Goal: Use online tool/utility

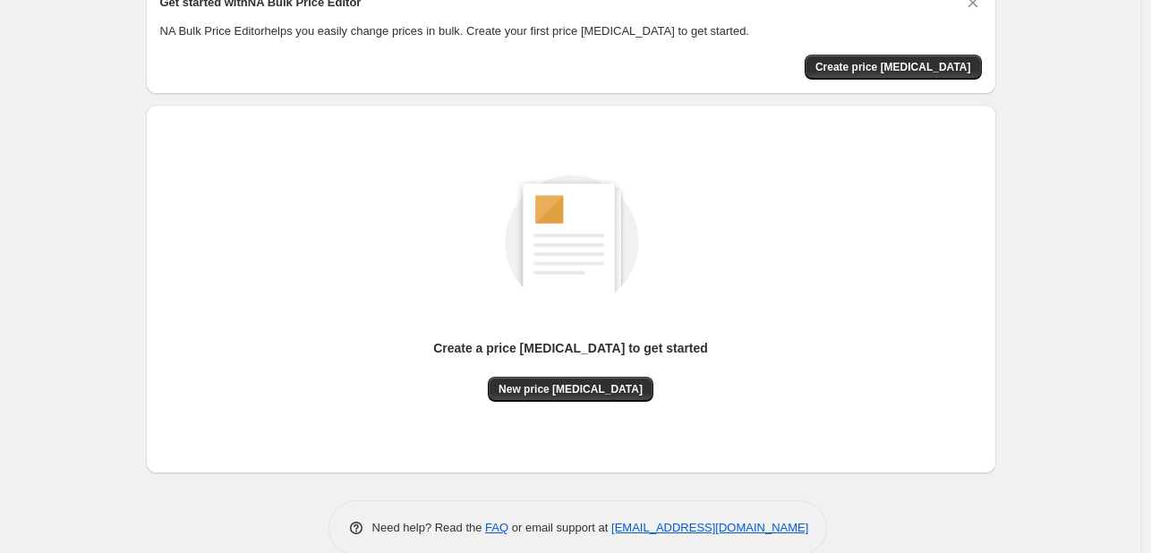
scroll to position [89, 0]
click at [568, 391] on span "New price change job" at bounding box center [570, 388] width 144 height 14
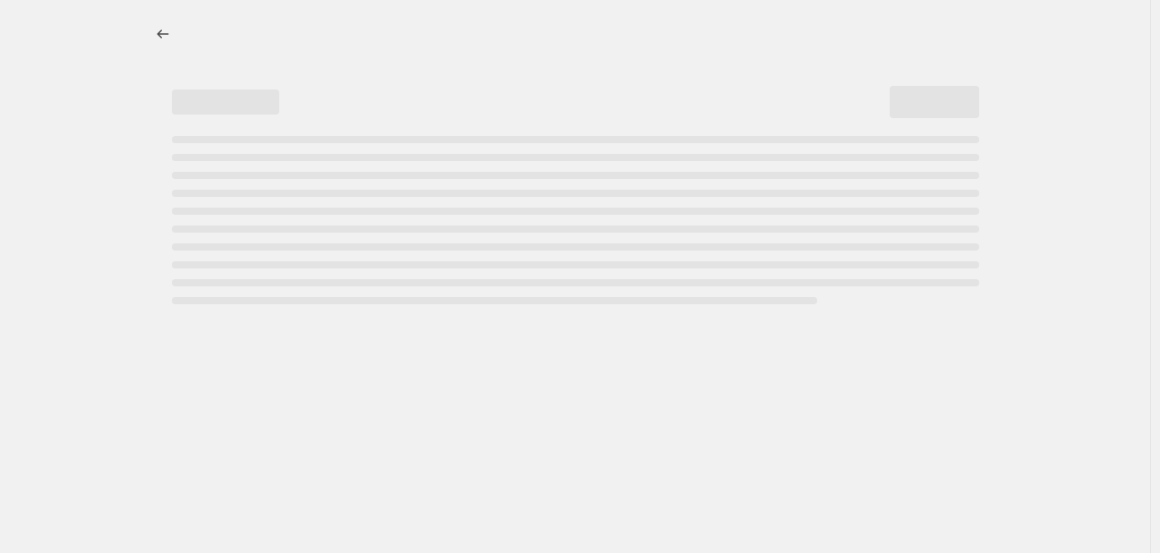
select select "percentage"
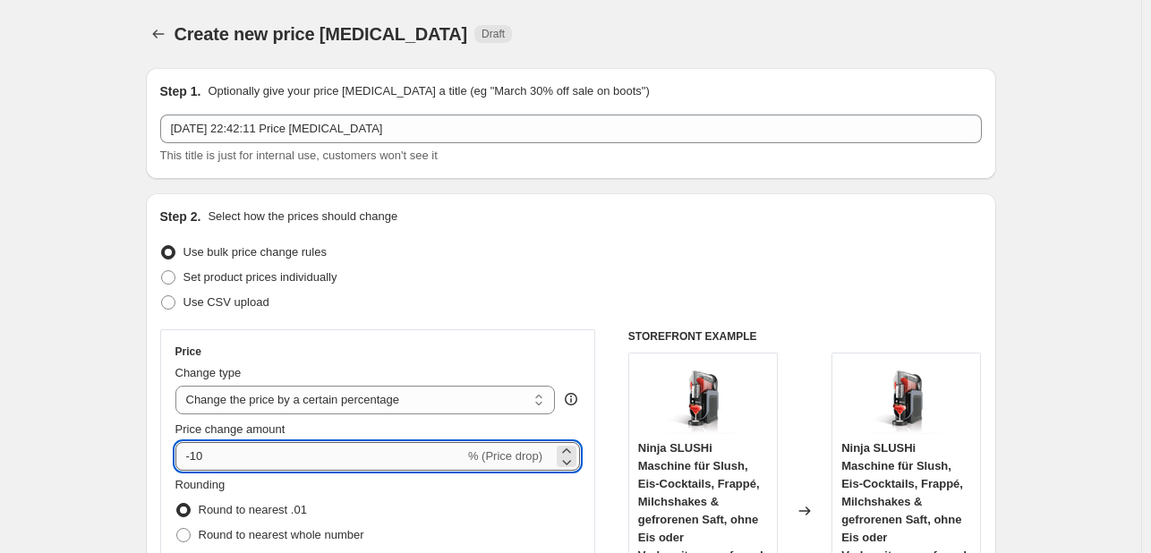
click at [275, 457] on input "-10" at bounding box center [319, 456] width 289 height 29
type input "-1"
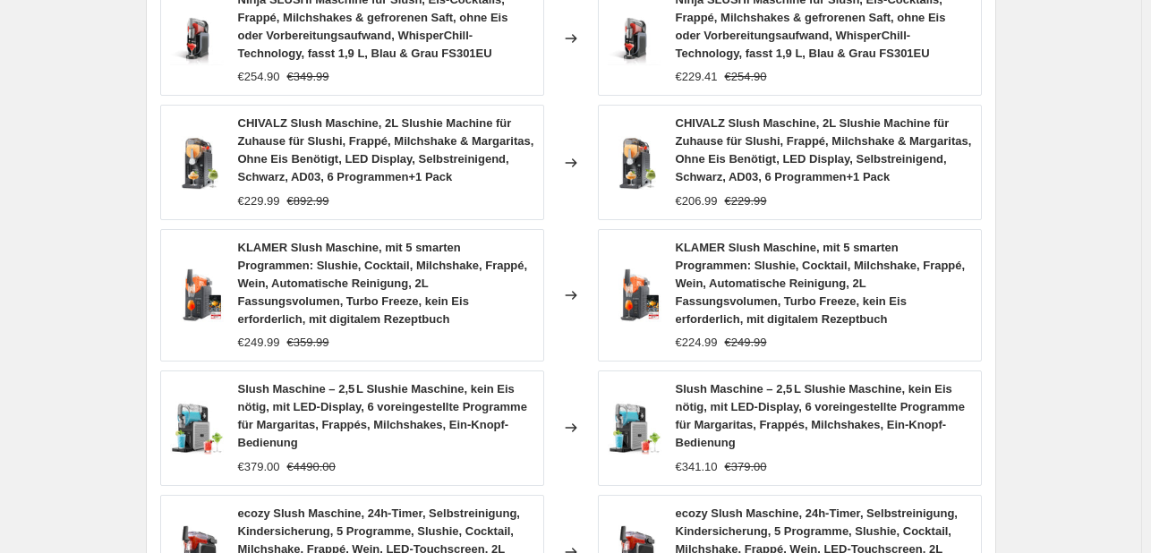
scroll to position [1461, 0]
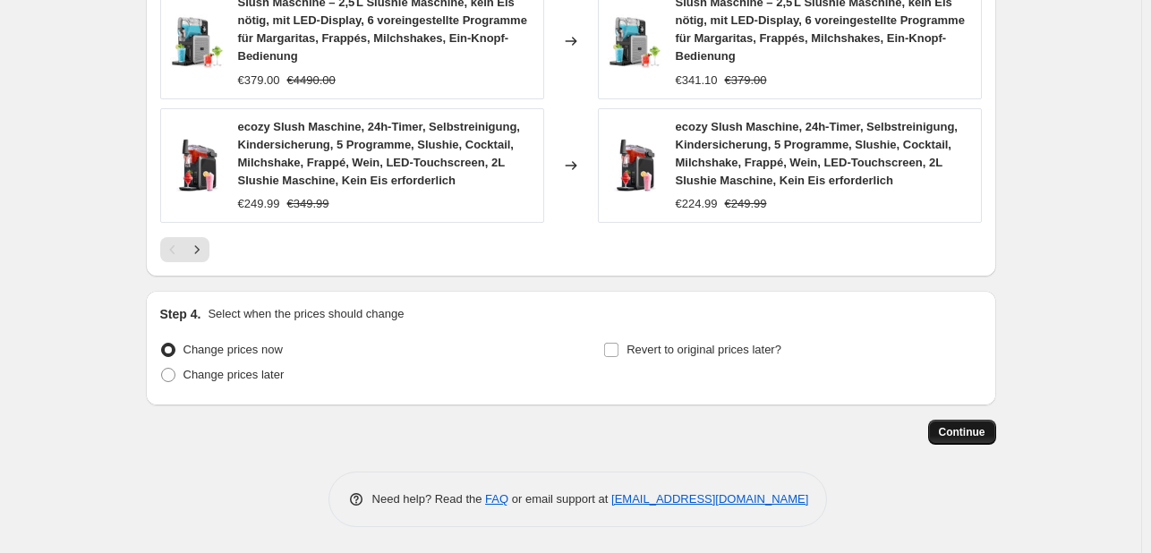
type input "-30"
click at [960, 420] on button "Continue" at bounding box center [962, 432] width 68 height 25
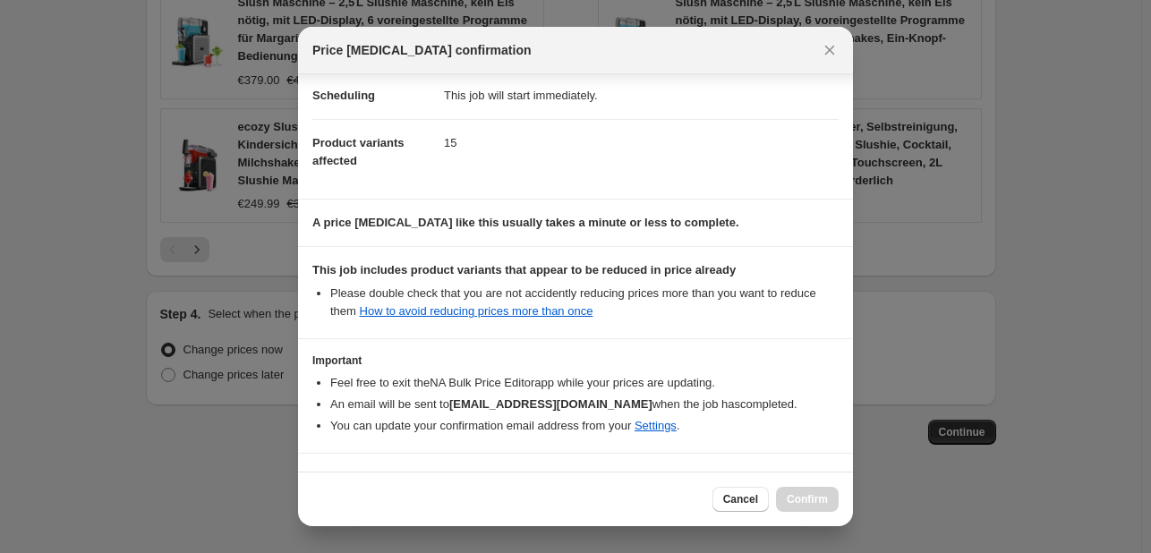
scroll to position [199, 0]
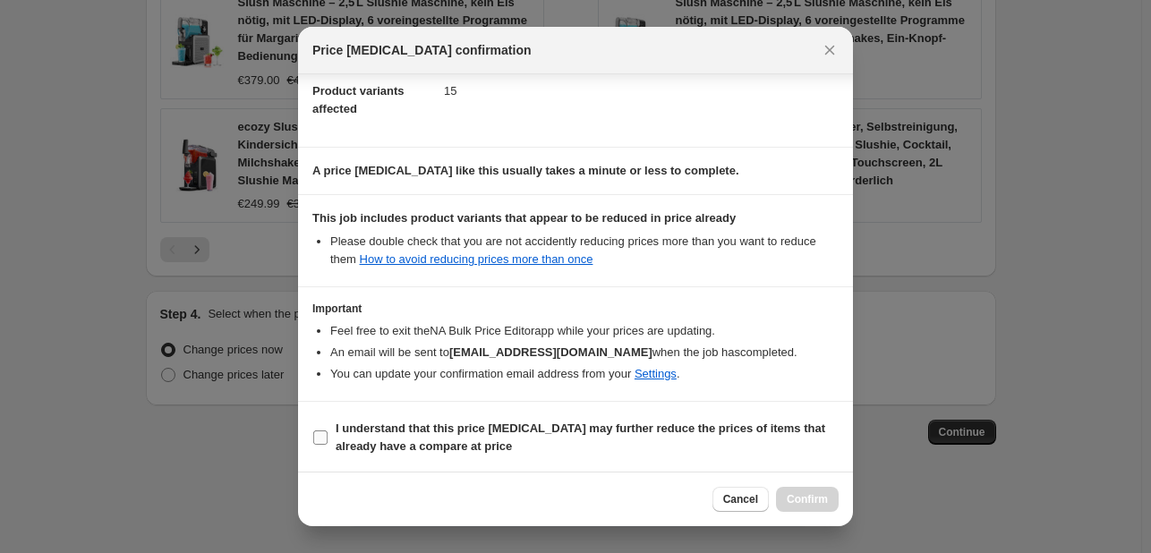
click at [445, 445] on b "I understand that this price change job may further reduce the prices of items …" at bounding box center [581, 437] width 490 height 31
click at [328, 445] on input "I understand that this price change job may further reduce the prices of items …" at bounding box center [320, 437] width 14 height 14
checkbox input "true"
click at [813, 495] on span "Confirm" at bounding box center [807, 499] width 41 height 14
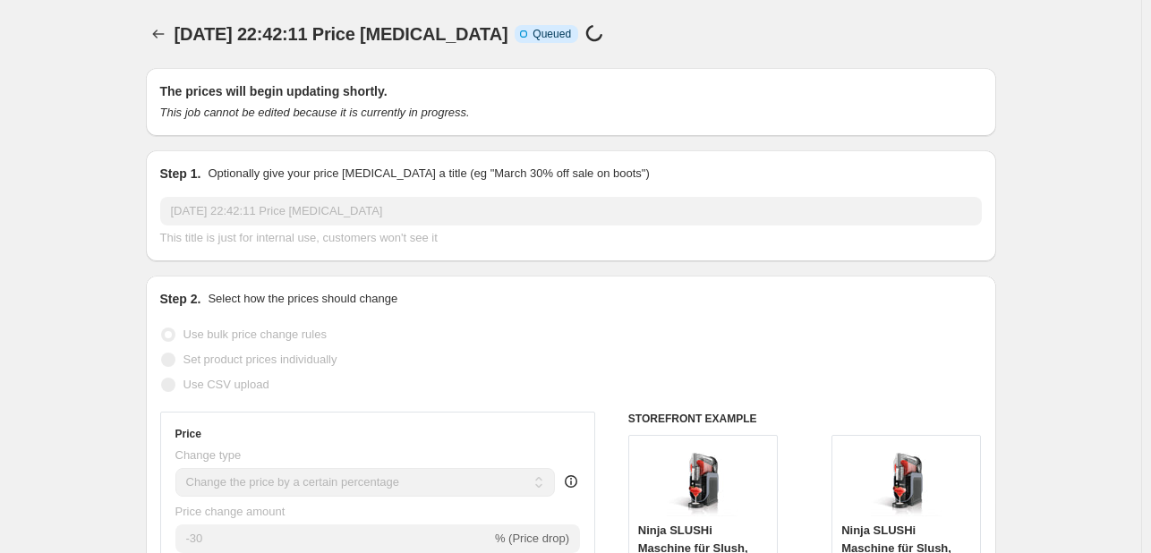
select select "percentage"
